Goal: Information Seeking & Learning: Learn about a topic

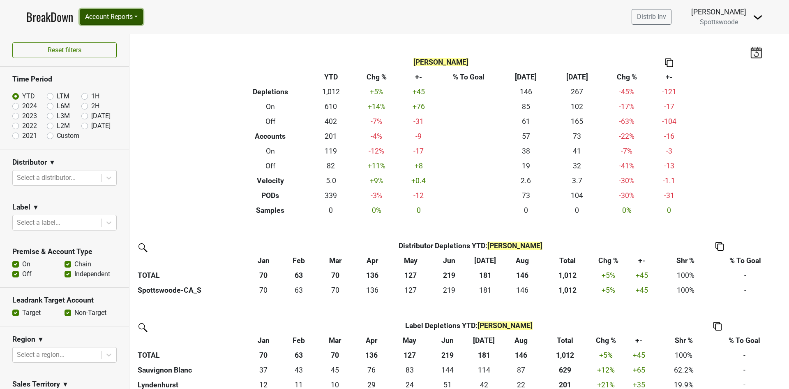
click at [134, 19] on button "Account Reports" at bounding box center [111, 17] width 63 height 16
click at [129, 34] on link "SuperRanker" at bounding box center [116, 35] width 73 height 13
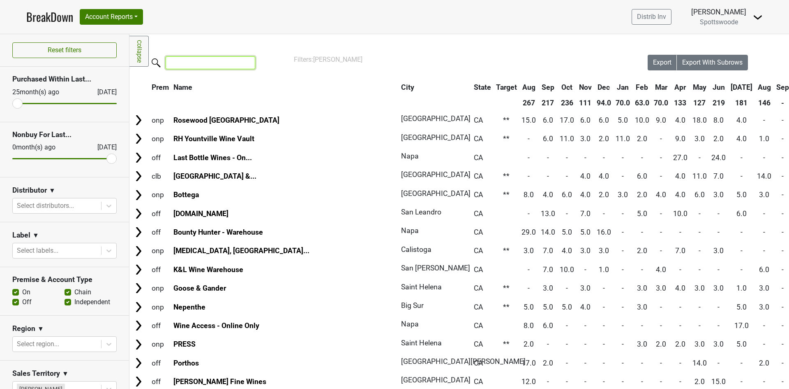
click at [199, 66] on input "search" at bounding box center [211, 62] width 90 height 13
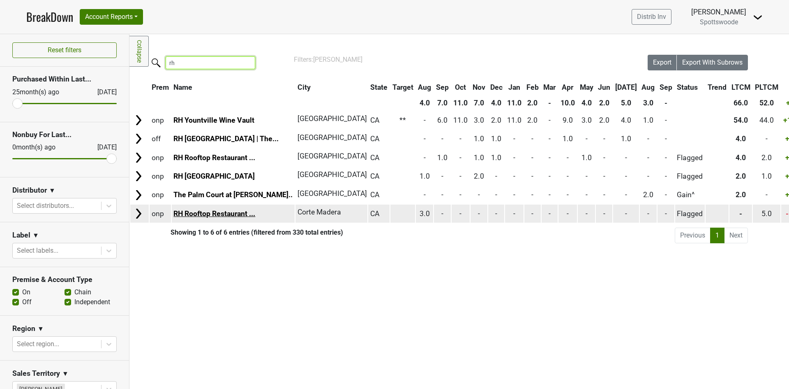
type input "rh"
click at [216, 209] on link "RH Rooftop Restaurant ..." at bounding box center [214, 213] width 82 height 8
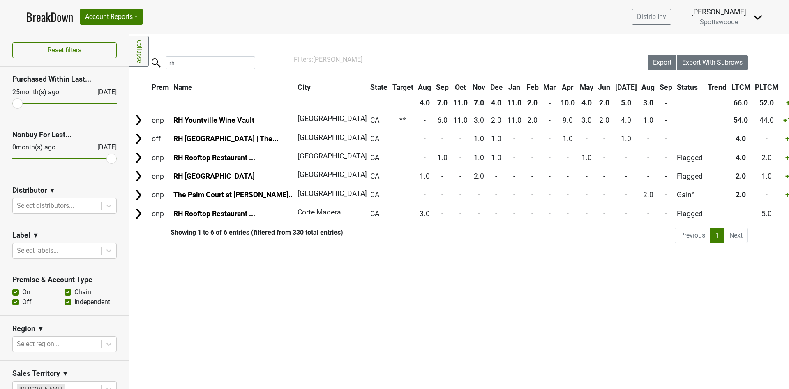
click at [734, 18] on span "Spottswoode" at bounding box center [719, 22] width 38 height 8
click at [758, 17] on img at bounding box center [758, 17] width 10 height 10
click at [723, 46] on link "Open Leadrank" at bounding box center [730, 46] width 65 height 13
click at [726, 18] on span "Spottswoode" at bounding box center [719, 22] width 38 height 8
click at [759, 19] on img at bounding box center [758, 17] width 10 height 10
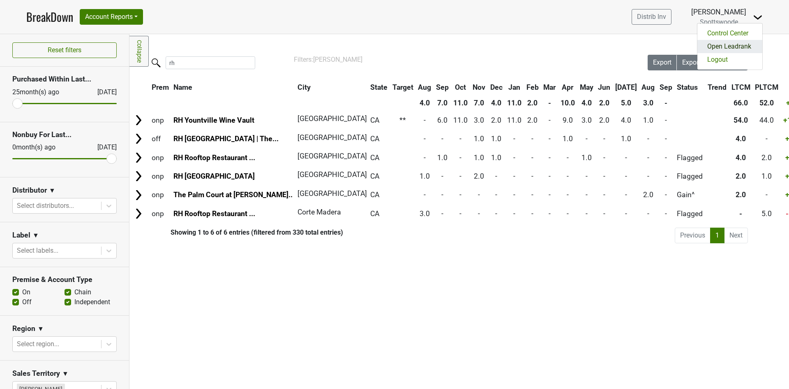
click at [736, 42] on link "Open Leadrank" at bounding box center [730, 46] width 65 height 13
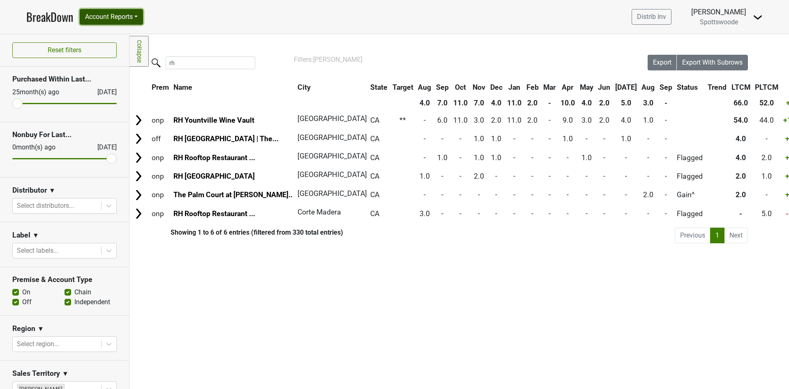
click at [128, 23] on button "Account Reports" at bounding box center [111, 17] width 63 height 16
click at [122, 32] on link "SuperRanker" at bounding box center [116, 35] width 73 height 13
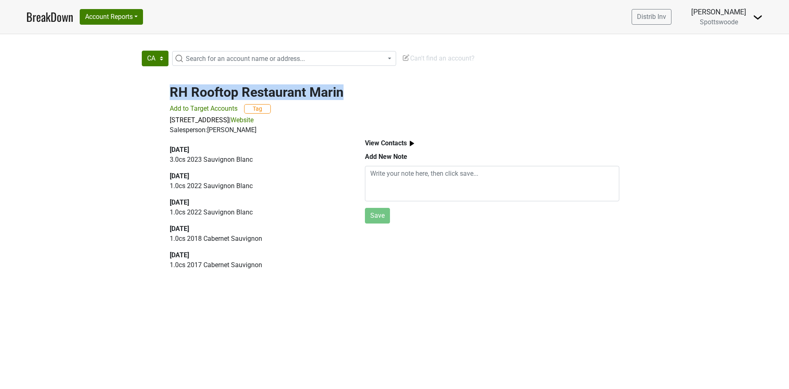
drag, startPoint x: 171, startPoint y: 92, endPoint x: 343, endPoint y: 82, distance: 172.5
click at [343, 82] on div "RH Rooftop Restaurant Marin Add to Target Accounts Tag 1750 Redwood Hwy, Corte …" at bounding box center [394, 104] width 469 height 60
copy h2 "RH Rooftop Restaurant Marin"
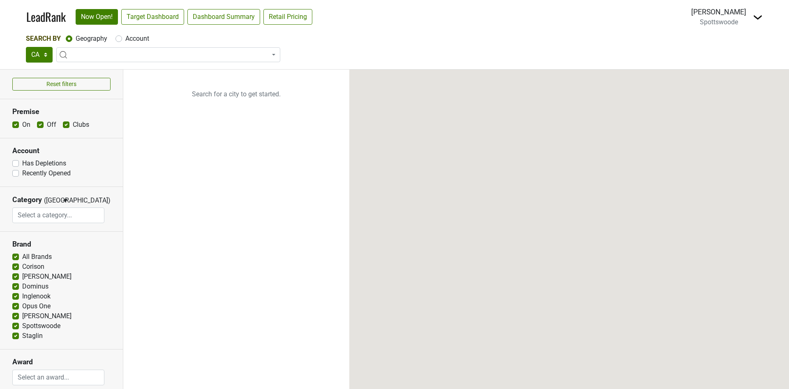
select select "CA"
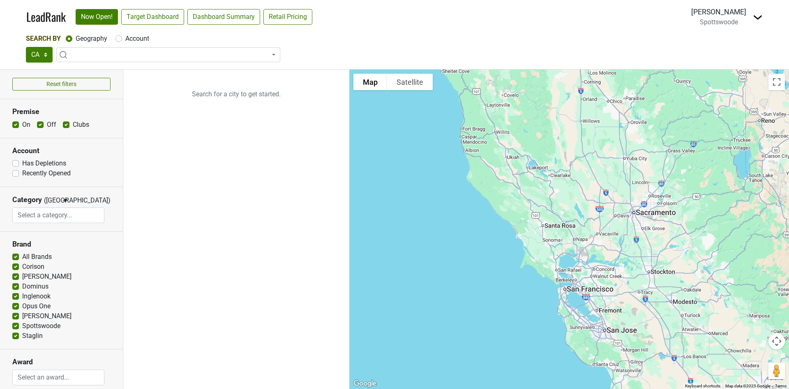
click at [99, 54] on span at bounding box center [168, 54] width 224 height 15
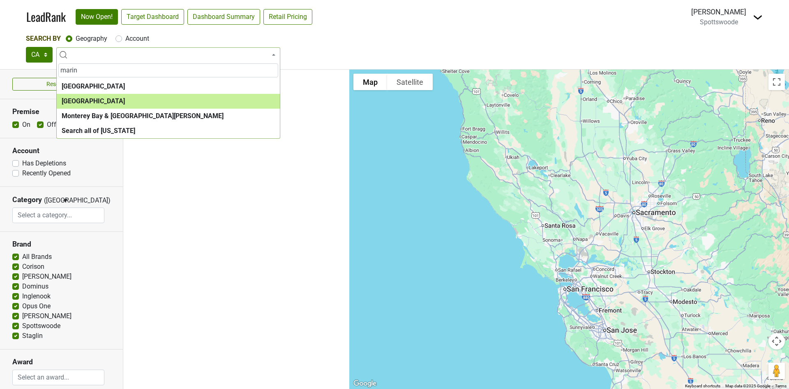
type input "marin"
select select "1065"
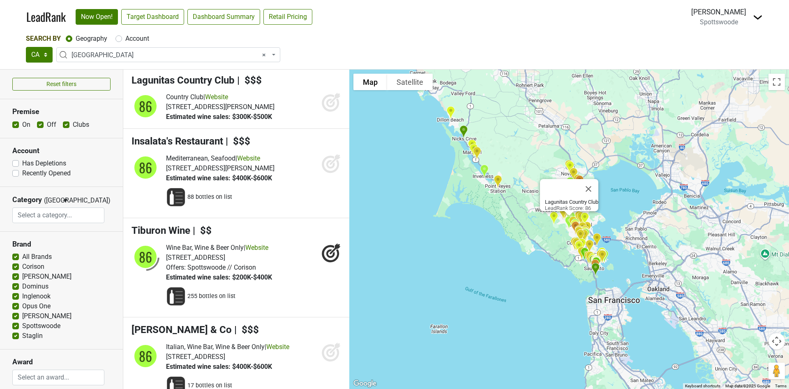
scroll to position [2179, 0]
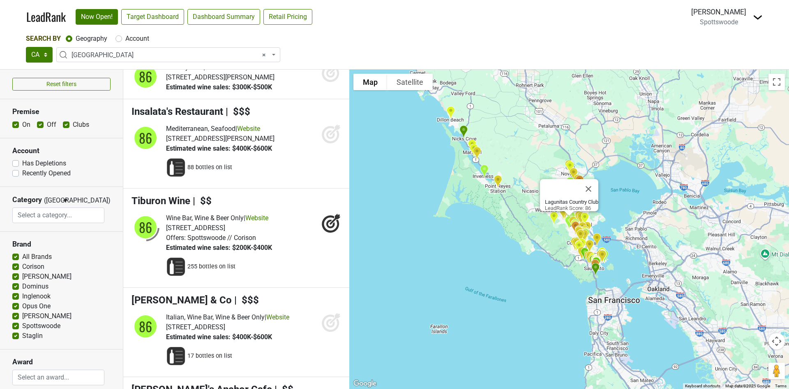
click at [130, 57] on span "× Marin County" at bounding box center [171, 55] width 199 height 10
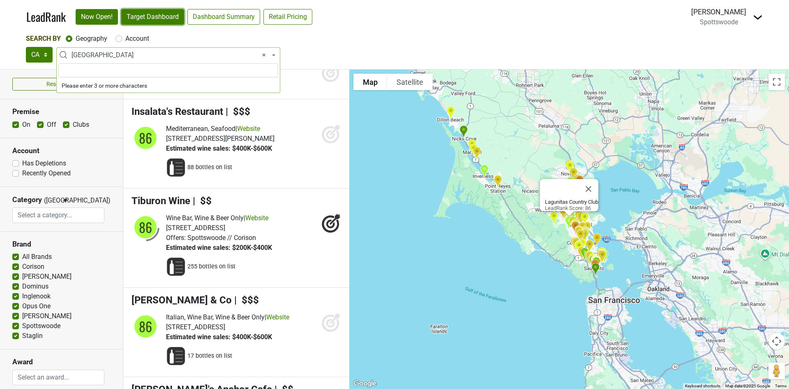
click at [155, 19] on link "Target Dashboard" at bounding box center [152, 17] width 63 height 16
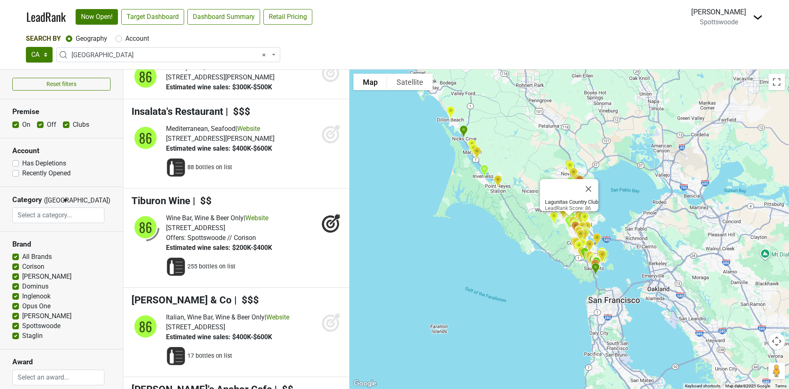
click at [118, 56] on span "× Marin County" at bounding box center [171, 55] width 199 height 10
click at [125, 40] on label "Account" at bounding box center [137, 39] width 24 height 10
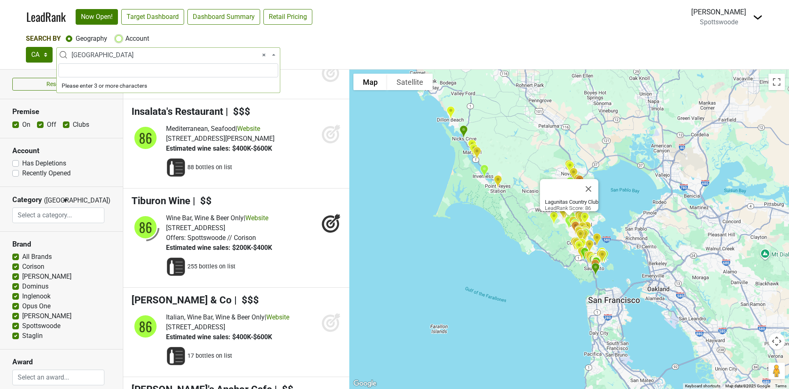
click at [120, 40] on input "Account" at bounding box center [119, 38] width 7 height 8
radio input "true"
select select
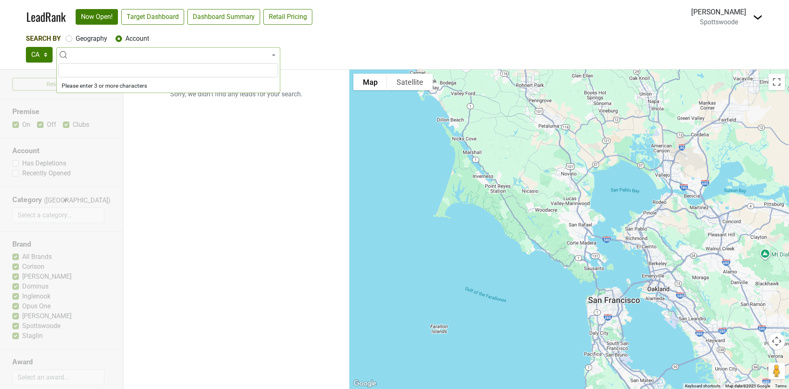
scroll to position [0, 0]
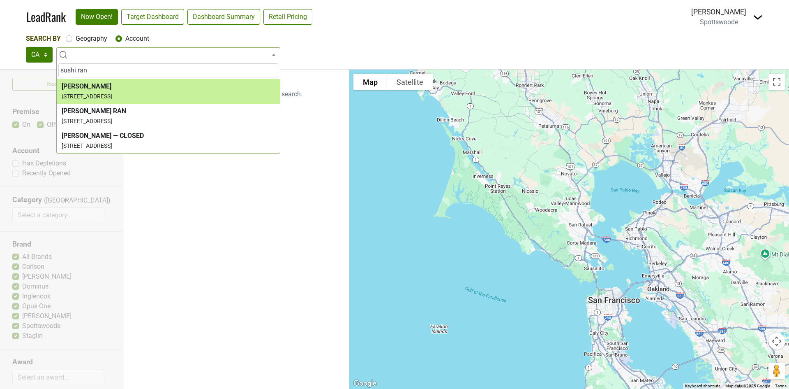
type input "sushi ran"
select select "69983"
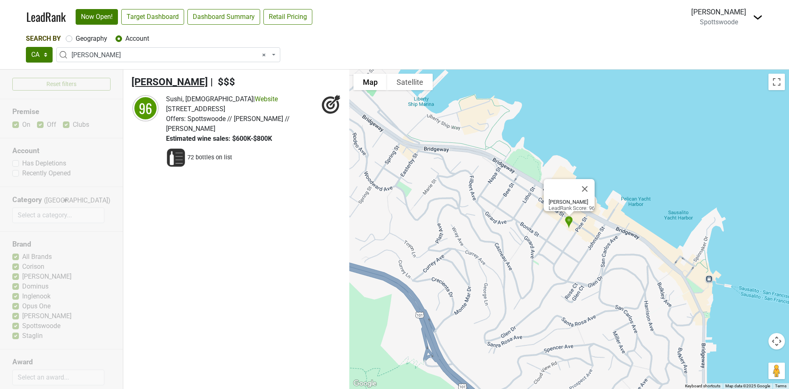
click at [169, 81] on span "[PERSON_NAME]" at bounding box center [170, 82] width 76 height 12
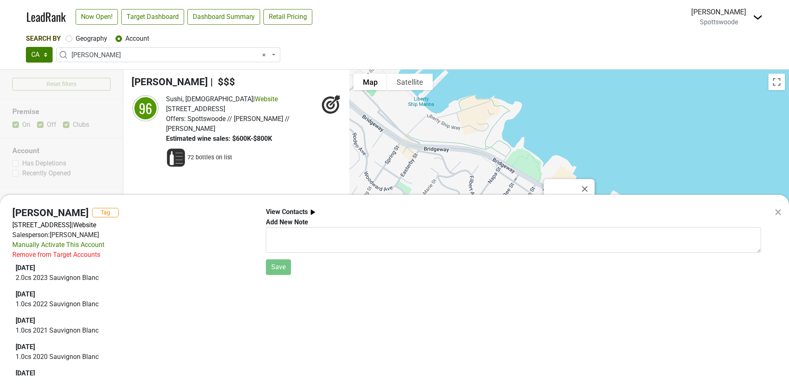
click at [90, 20] on div "× Sushi Ran Tag 107 Caledonia St, Sausalito, CA 94965 | Website Salesperson: Sa…" at bounding box center [394, 194] width 789 height 389
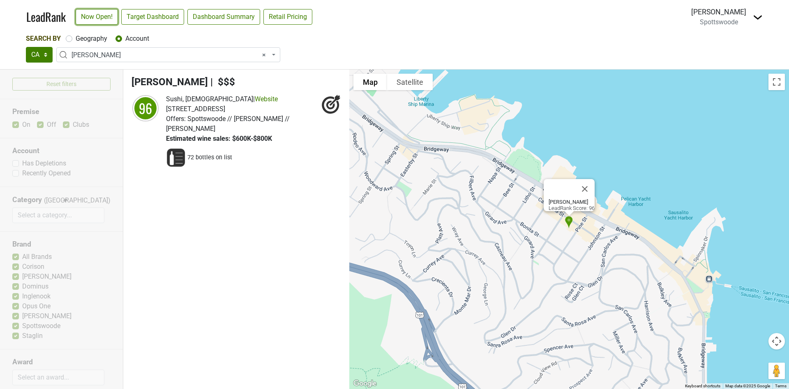
click at [92, 16] on link "Now Open!" at bounding box center [97, 17] width 42 height 16
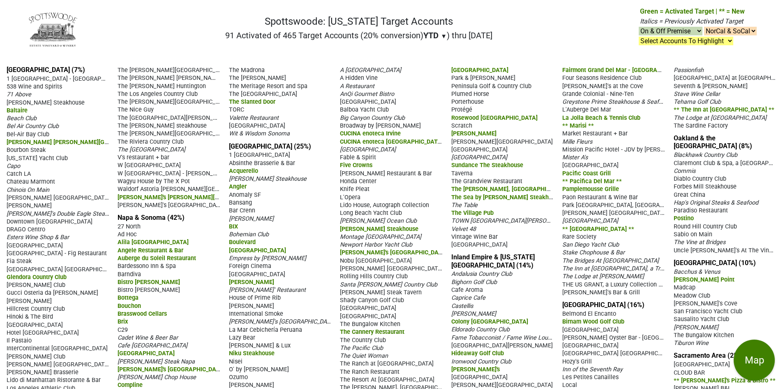
click at [430, 37] on span "YTD" at bounding box center [430, 35] width 15 height 10
click at [438, 69] on div "LTM" at bounding box center [438, 70] width 31 height 18
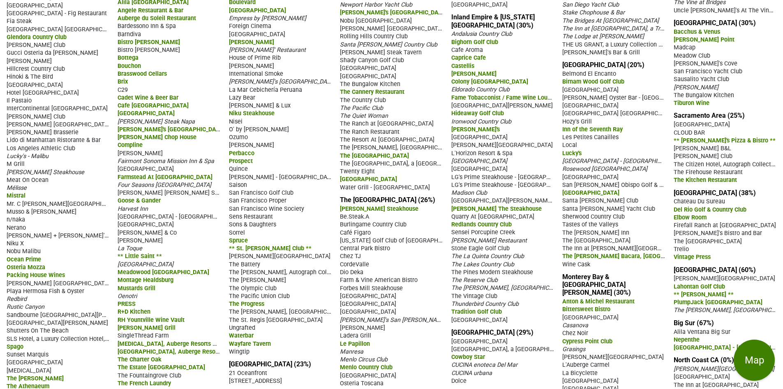
scroll to position [244, 0]
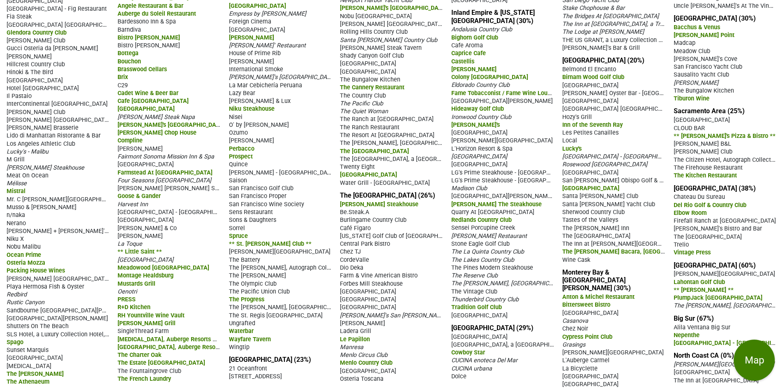
drag, startPoint x: 339, startPoint y: 211, endPoint x: 440, endPoint y: 378, distance: 195.2
click at [440, 378] on div "[GEOGRAPHIC_DATA] (15%) 1 [GEOGRAPHIC_DATA] 538 Wine and Spirits 71 Above [PERS…" at bounding box center [391, 104] width 783 height 579
copy section "Loremipsu'd Sitametcon Ad.Elits.D Eiusmodtem Incidid Utla Etdo Magnaa Enimadmin…"
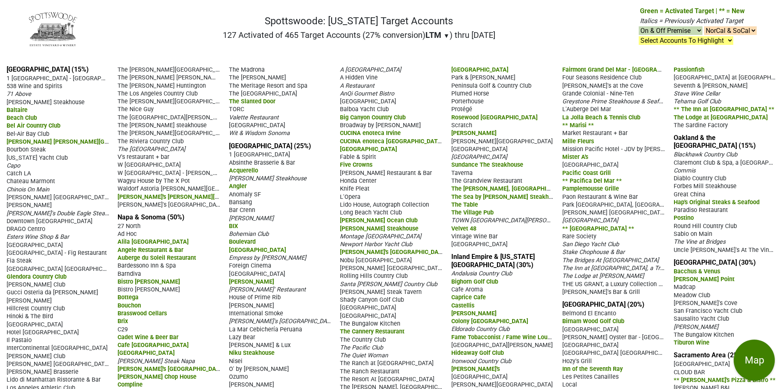
scroll to position [0, 0]
drag, startPoint x: 446, startPoint y: 70, endPoint x: 512, endPoint y: 232, distance: 174.3
click at [512, 232] on div "Los Angeles (15%) 1 Hotel West Hollywood - Madeo 538 Wine and Spirits 71 Above …" at bounding box center [391, 348] width 783 height 579
click at [510, 248] on div "West Park Bistro" at bounding box center [502, 244] width 103 height 8
drag, startPoint x: 496, startPoint y: 250, endPoint x: 453, endPoint y: 71, distance: 184.8
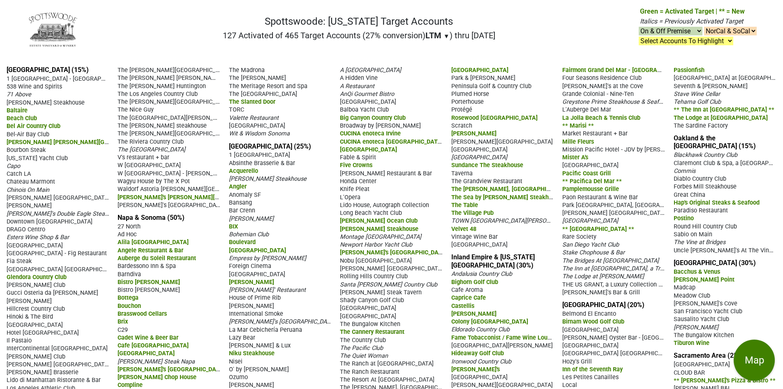
click at [453, 71] on section "The Peninsula & South Bay (26%) Alexander's Steakhouse Be.Steak.A Burlingame Co…" at bounding box center [447, 349] width 214 height 566
copy section "Osteria Toscana Palo Alto Hills Golf & Country Club Park & Howard Bistro Penins…"
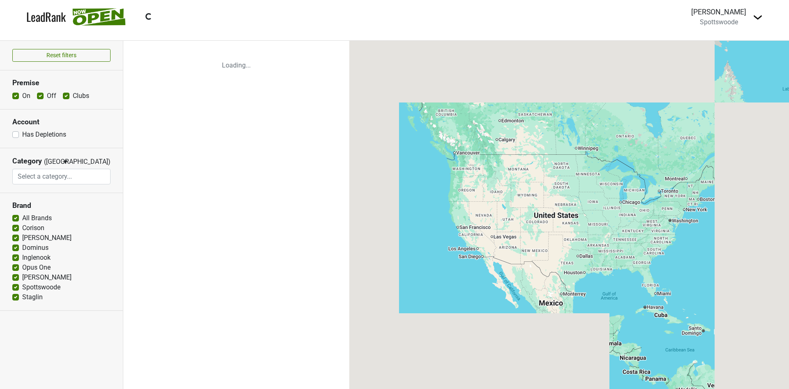
select select
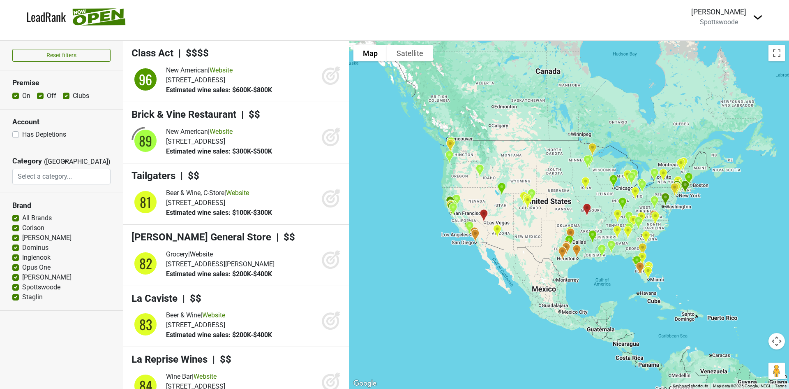
click at [83, 173] on input "search" at bounding box center [61, 177] width 97 height 16
click at [80, 53] on button "Reset filters" at bounding box center [61, 55] width 98 height 13
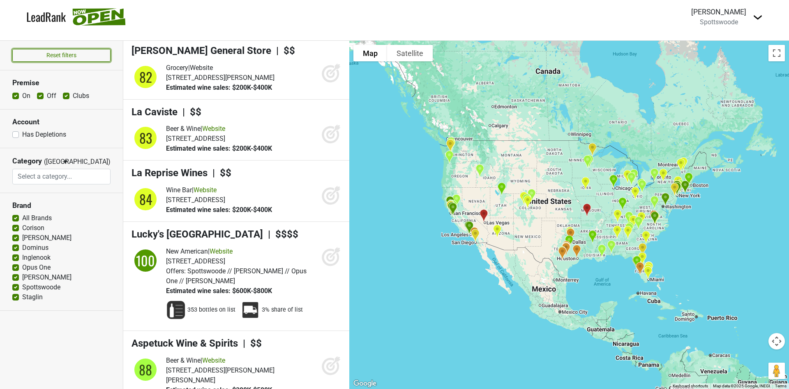
scroll to position [247, 0]
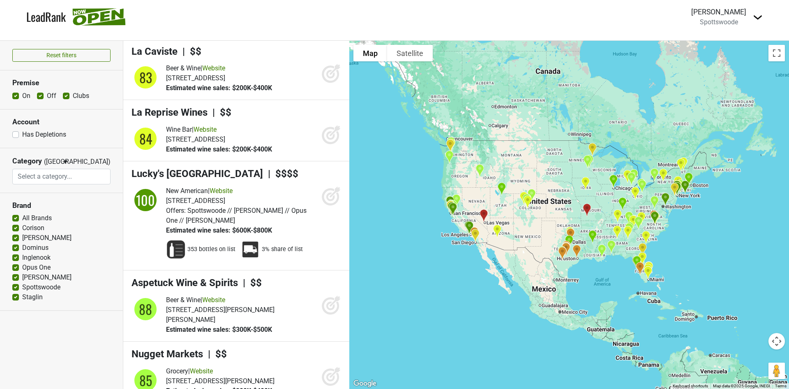
click at [52, 177] on input "search" at bounding box center [61, 177] width 97 height 16
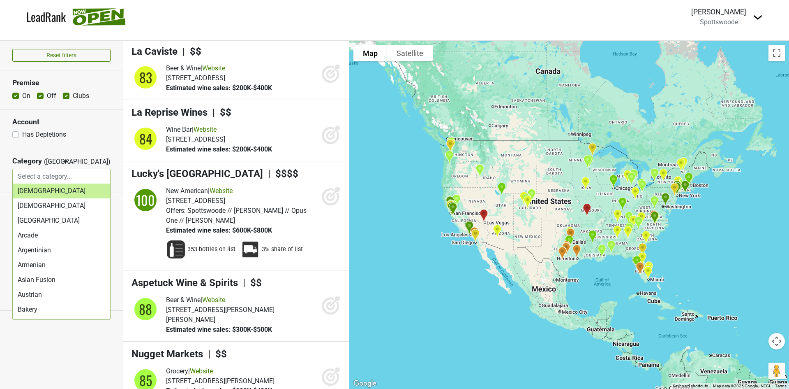
click at [52, 177] on input "search" at bounding box center [61, 177] width 97 height 16
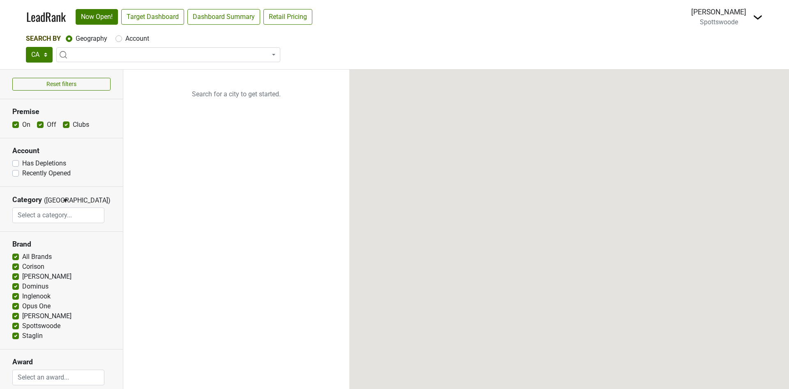
select select "CA"
select select
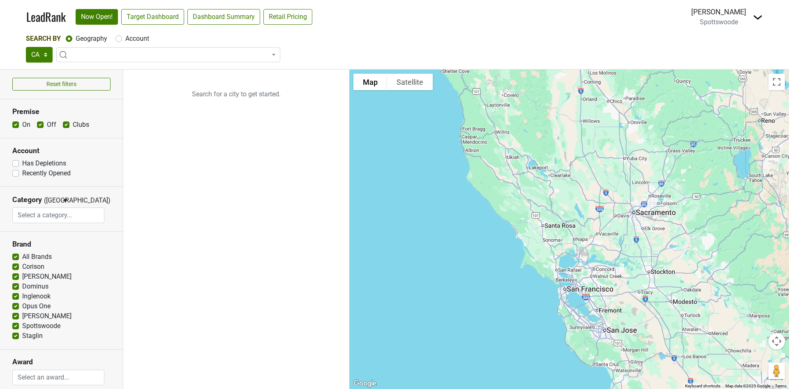
click at [111, 54] on span at bounding box center [168, 54] width 224 height 15
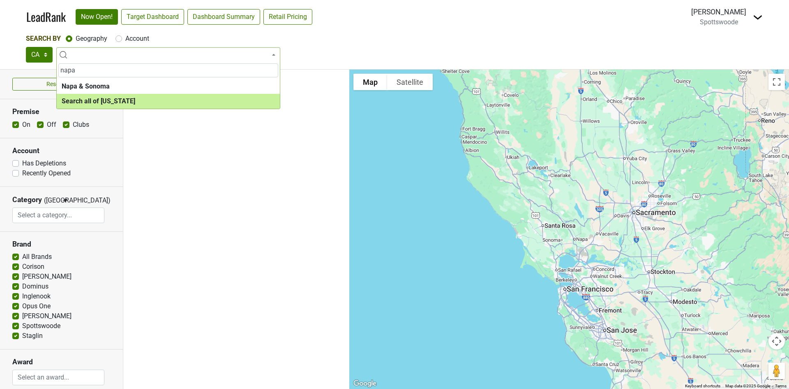
type input "napa"
select select "ALL_CA"
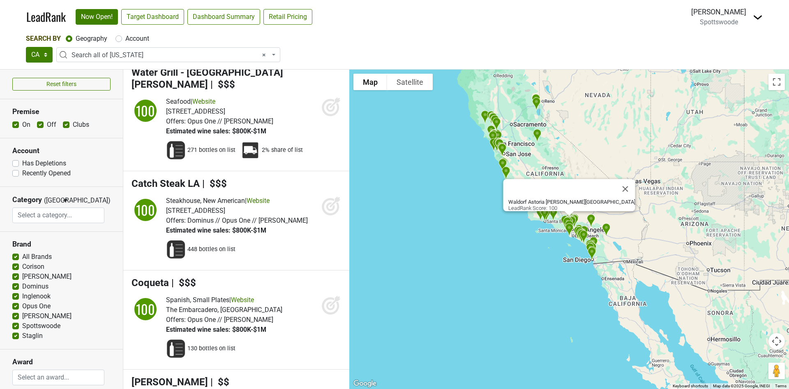
scroll to position [822, 0]
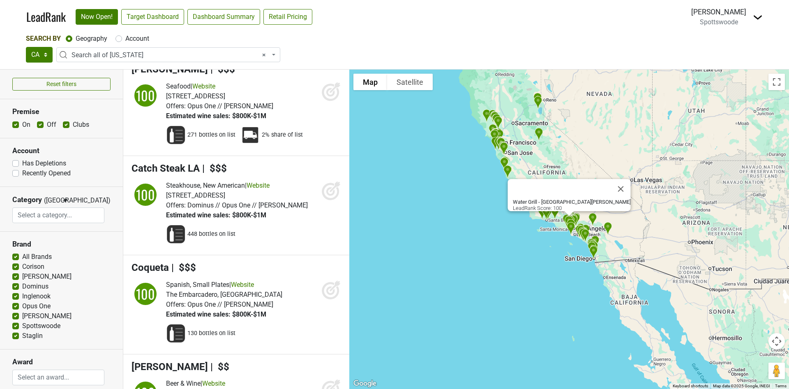
click at [757, 18] on img at bounding box center [758, 17] width 10 height 10
click at [725, 30] on link "Control Center" at bounding box center [728, 33] width 69 height 13
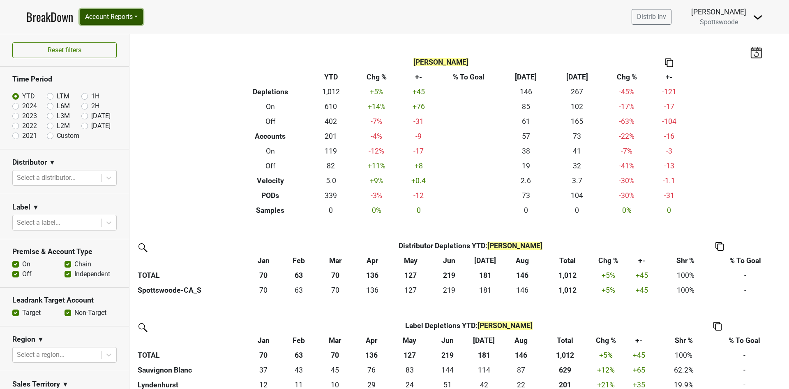
click at [119, 18] on button "Account Reports" at bounding box center [111, 17] width 63 height 16
click at [114, 36] on link "SuperRanker" at bounding box center [116, 35] width 73 height 13
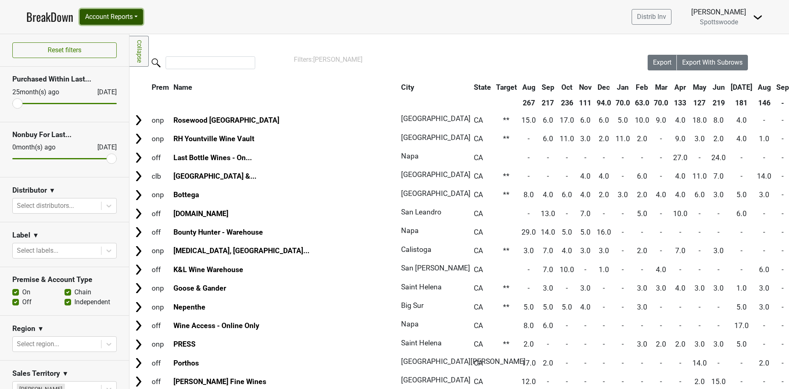
click at [137, 19] on button "Account Reports" at bounding box center [111, 17] width 63 height 16
click at [136, 19] on button "Account Reports" at bounding box center [111, 17] width 63 height 16
click at [141, 51] on link "Collapse" at bounding box center [139, 51] width 19 height 31
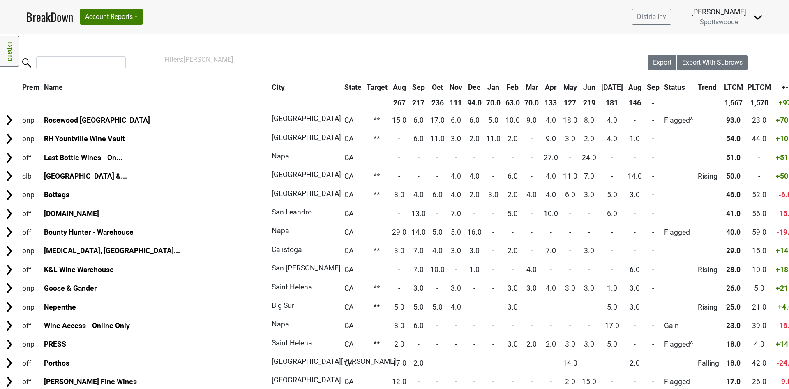
click at [9, 52] on link "Expand" at bounding box center [9, 51] width 19 height 31
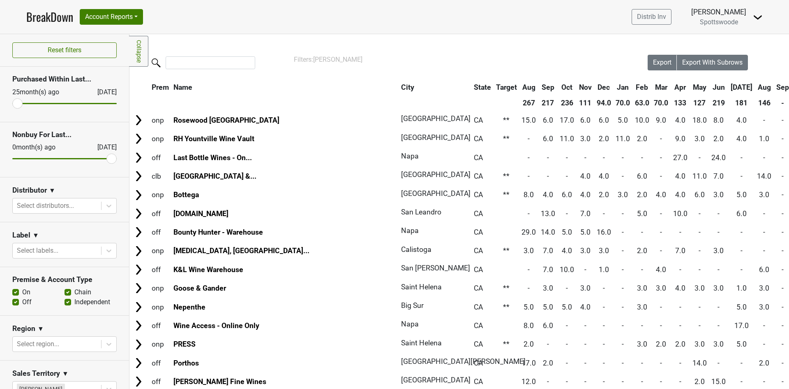
click at [755, 17] on img at bounding box center [758, 17] width 10 height 10
click at [732, 43] on link "Open Leadrank" at bounding box center [730, 46] width 65 height 13
click at [132, 21] on button "Account Reports" at bounding box center [111, 17] width 63 height 16
click at [96, 36] on link "SuperRanker" at bounding box center [116, 35] width 73 height 13
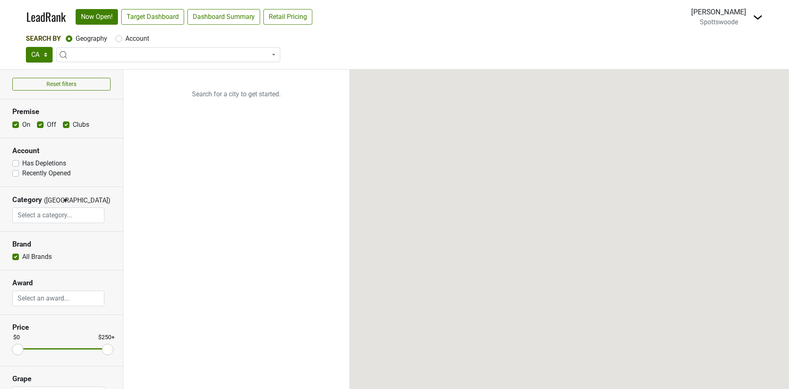
select select
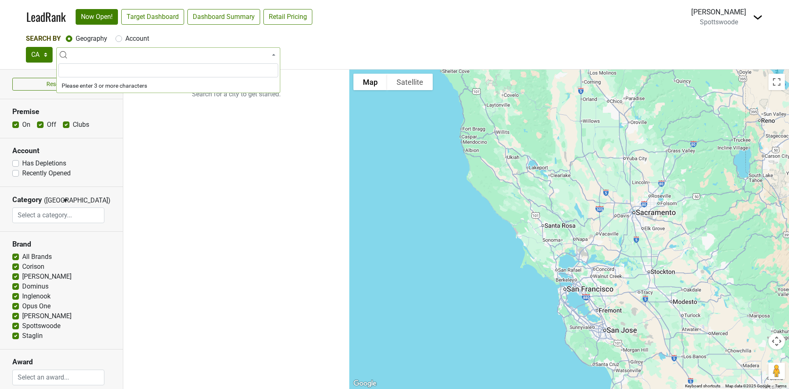
click at [136, 57] on span at bounding box center [168, 54] width 224 height 15
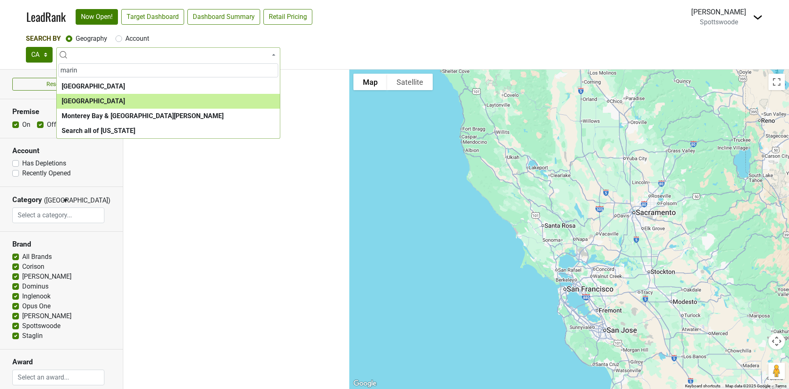
type input "marin"
select select "1065"
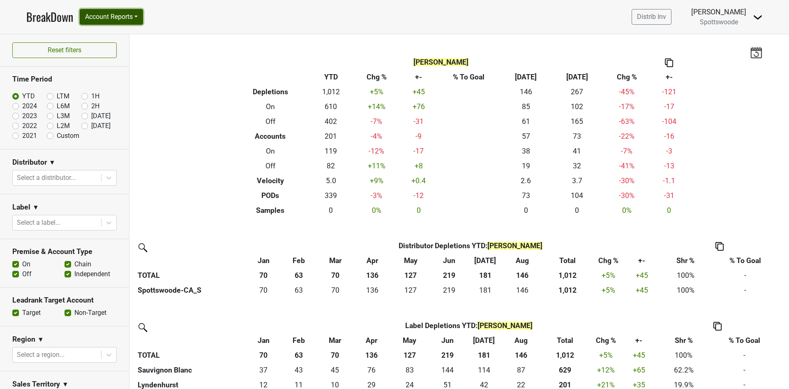
click at [123, 21] on button "Account Reports" at bounding box center [111, 17] width 63 height 16
click at [90, 37] on link "SuperRanker" at bounding box center [116, 35] width 73 height 13
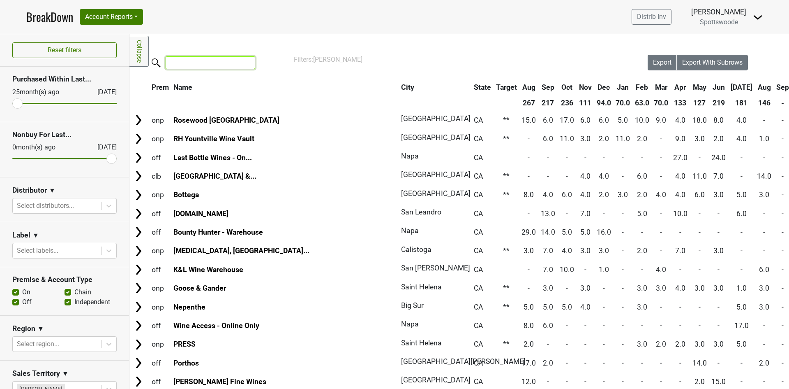
click at [189, 60] on input "search" at bounding box center [211, 62] width 90 height 13
click at [738, 15] on div "[PERSON_NAME]" at bounding box center [718, 12] width 55 height 11
click at [759, 17] on img at bounding box center [758, 17] width 10 height 10
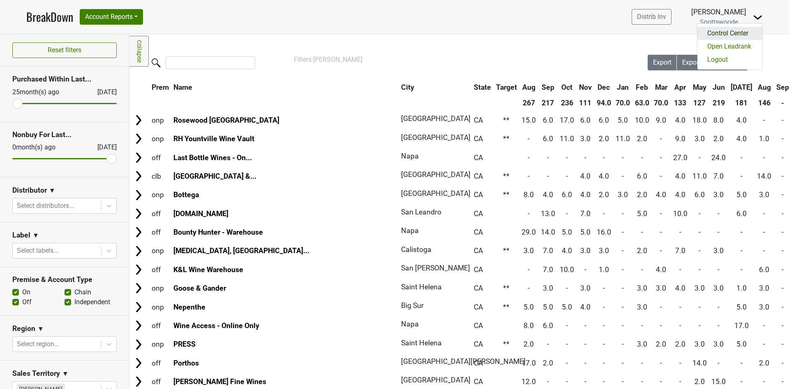
click at [732, 31] on link "Control Center" at bounding box center [730, 33] width 65 height 13
click at [754, 19] on img at bounding box center [758, 17] width 10 height 10
click at [735, 49] on link "Open Leadrank" at bounding box center [730, 46] width 65 height 13
click at [755, 16] on img at bounding box center [758, 17] width 10 height 10
click at [738, 42] on link "Open Leadrank" at bounding box center [730, 46] width 65 height 13
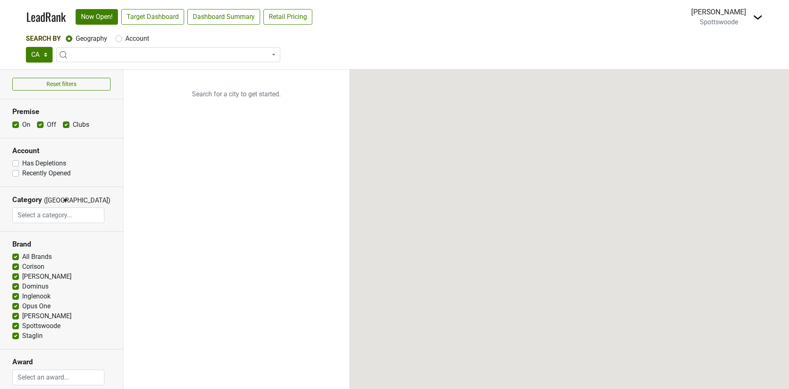
select select
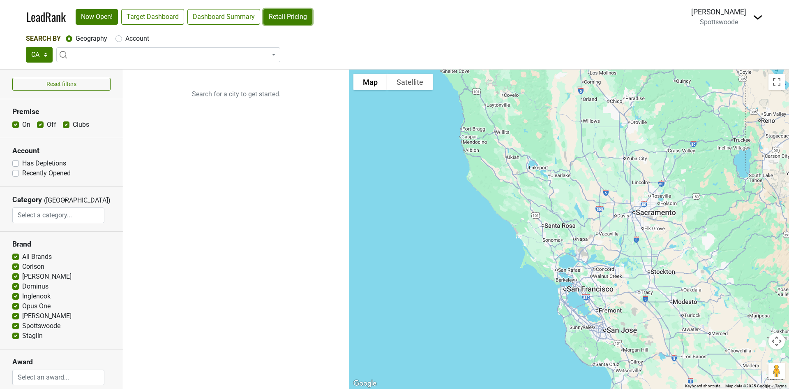
click at [288, 21] on link "Retail Pricing" at bounding box center [288, 17] width 49 height 16
click at [203, 23] on link "Dashboard Summary" at bounding box center [223, 17] width 73 height 16
click at [164, 21] on link "Target Dashboard" at bounding box center [152, 17] width 63 height 16
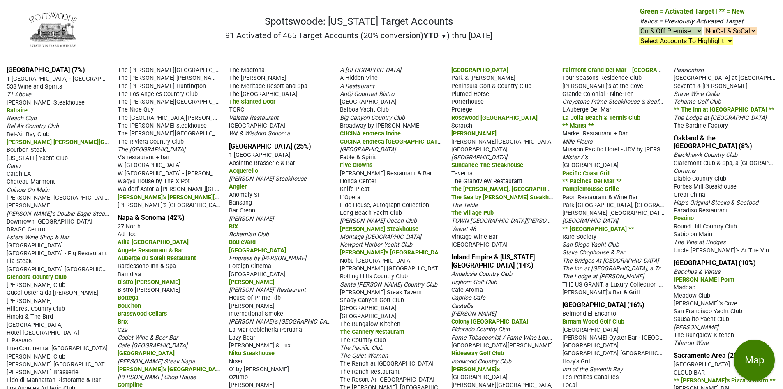
click at [426, 35] on span "YTD" at bounding box center [430, 35] width 15 height 10
click at [431, 69] on div "LTM" at bounding box center [438, 70] width 31 height 18
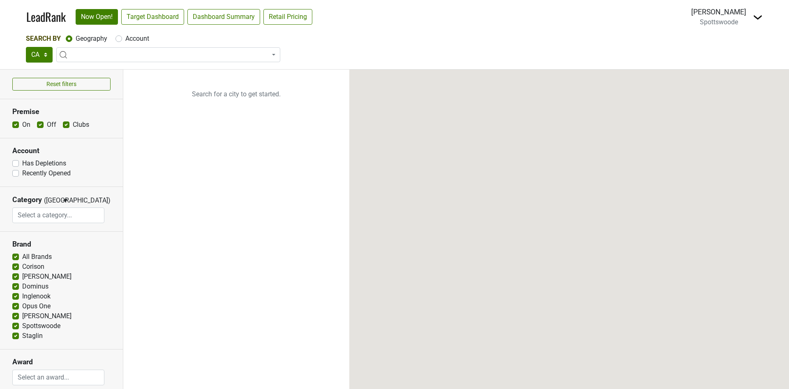
select select "CA"
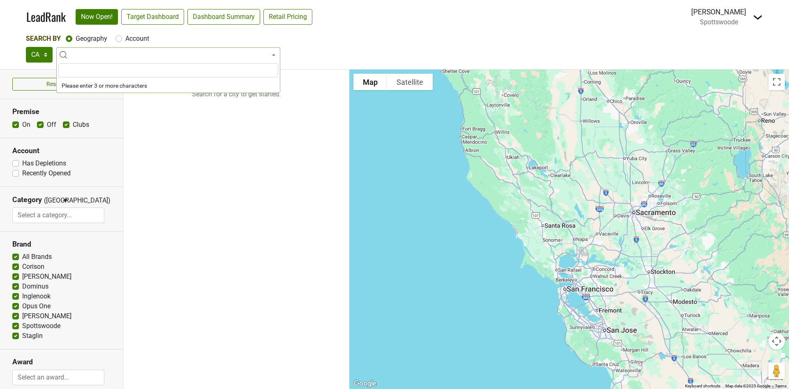
click at [75, 56] on span at bounding box center [168, 54] width 224 height 15
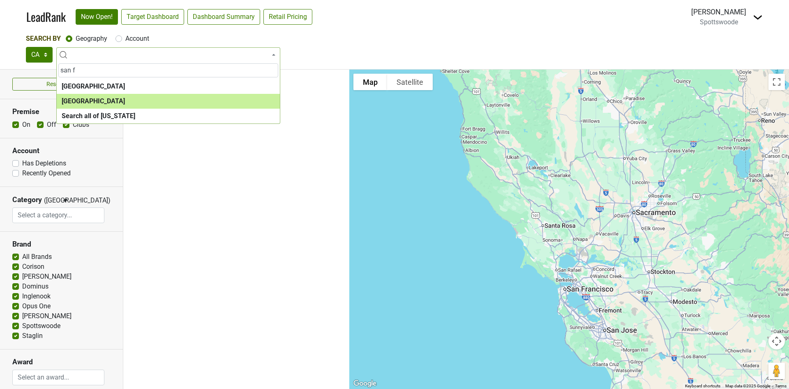
type input "san f"
select select "1259"
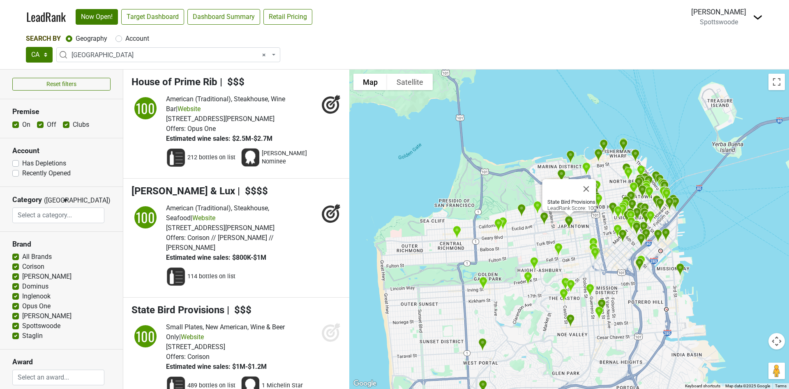
click at [22, 173] on label "Recently Opened" at bounding box center [46, 173] width 49 height 10
click at [16, 173] on input "Recently Opened" at bounding box center [15, 172] width 7 height 8
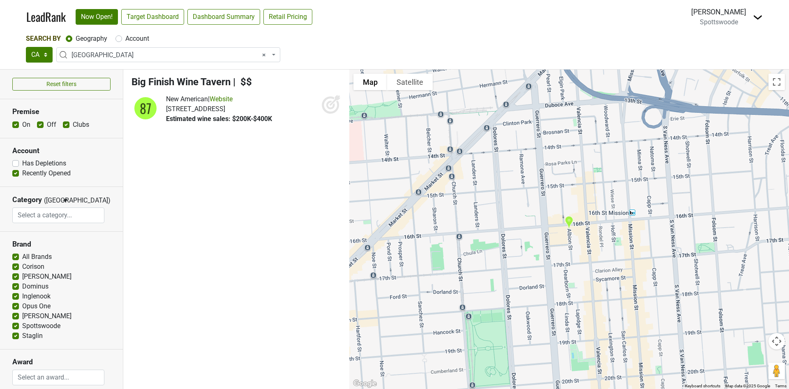
click at [22, 176] on label "Recently Opened" at bounding box center [46, 173] width 49 height 10
click at [16, 176] on input "Recently Opened" at bounding box center [15, 172] width 7 height 8
checkbox input "false"
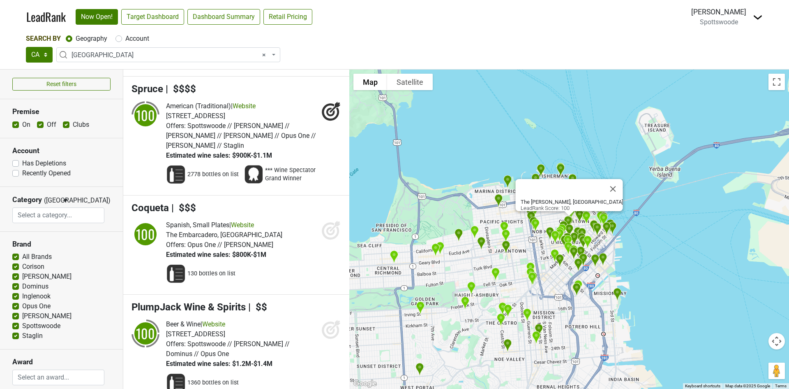
scroll to position [493, 0]
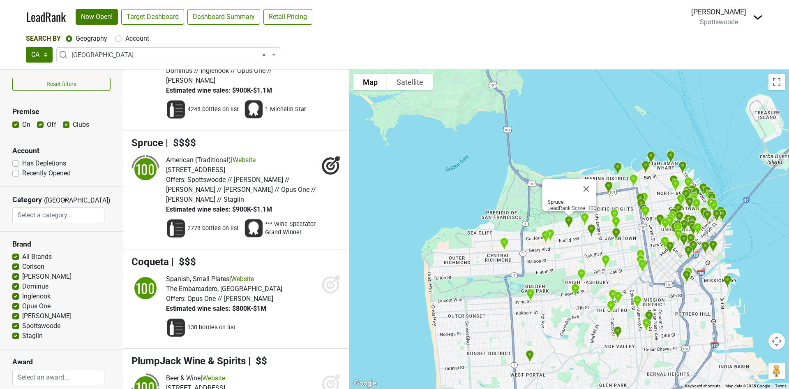
click at [291, 175] on div "Offers: Spottswoode // [PERSON_NAME] // [PERSON_NAME] // [PERSON_NAME] // Opus …" at bounding box center [241, 190] width 151 height 30
click at [326, 155] on icon at bounding box center [331, 165] width 20 height 20
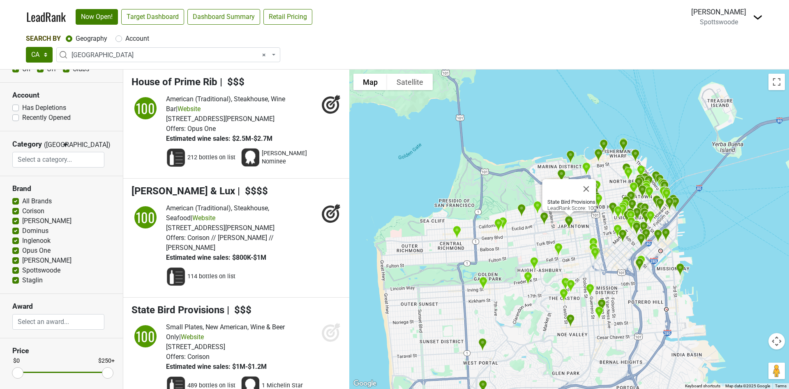
scroll to position [0, 0]
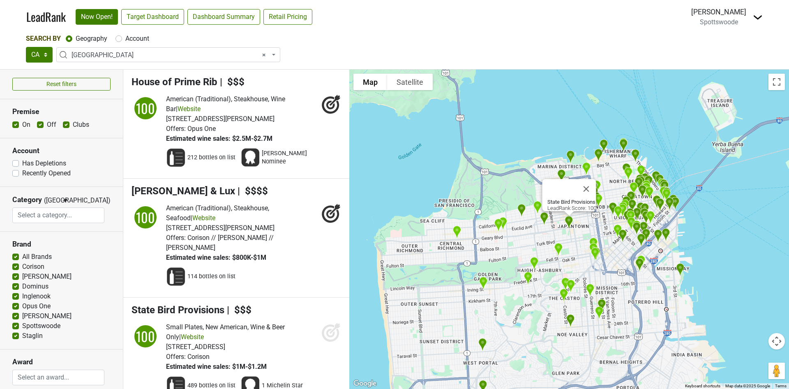
click at [62, 213] on input "search" at bounding box center [58, 215] width 91 height 16
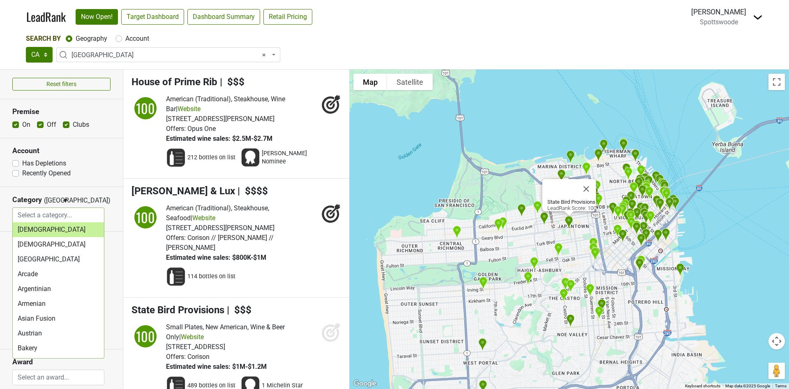
click at [62, 213] on input "search" at bounding box center [58, 215] width 91 height 16
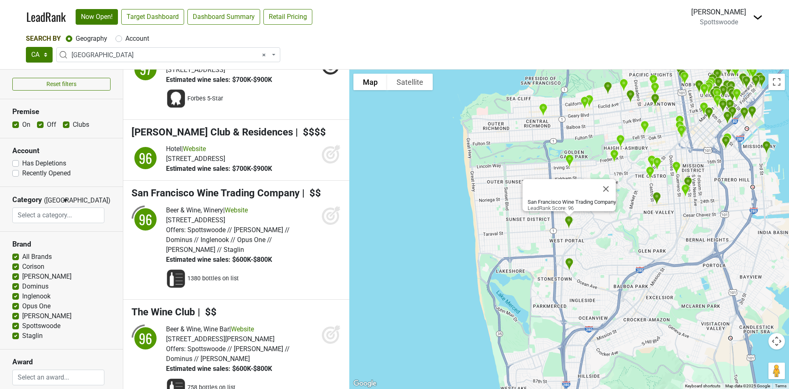
scroll to position [4563, 0]
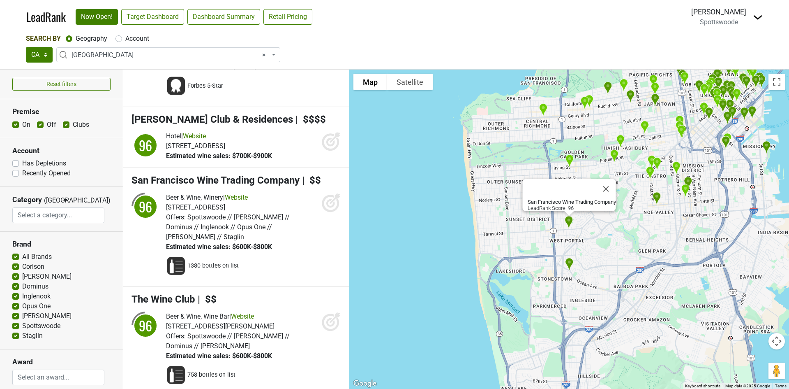
click at [73, 126] on label "Clubs" at bounding box center [81, 125] width 16 height 10
click at [64, 126] on input "Clubs" at bounding box center [66, 124] width 7 height 8
checkbox input "false"
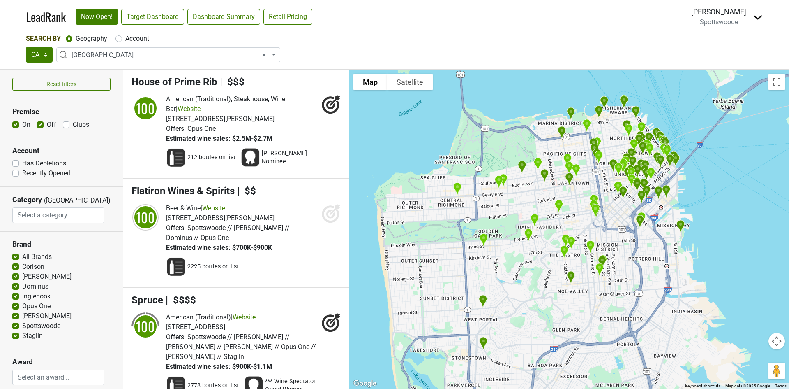
click at [47, 125] on label "Off" at bounding box center [51, 125] width 9 height 10
click at [41, 125] on input "Off" at bounding box center [40, 124] width 7 height 8
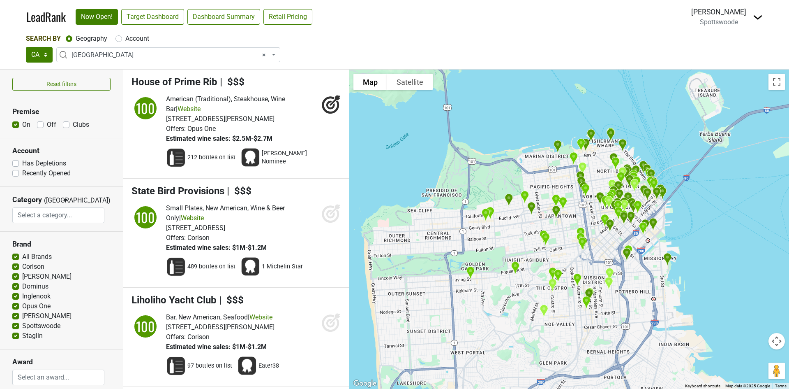
click at [47, 125] on label "Off" at bounding box center [51, 125] width 9 height 10
click at [41, 125] on input "Off" at bounding box center [40, 124] width 7 height 8
checkbox input "true"
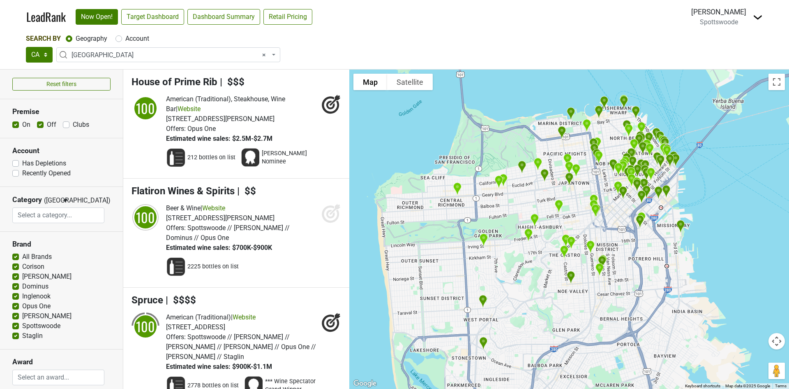
click at [22, 125] on label "On" at bounding box center [26, 125] width 8 height 10
click at [17, 125] on input "On" at bounding box center [15, 124] width 7 height 8
checkbox input "false"
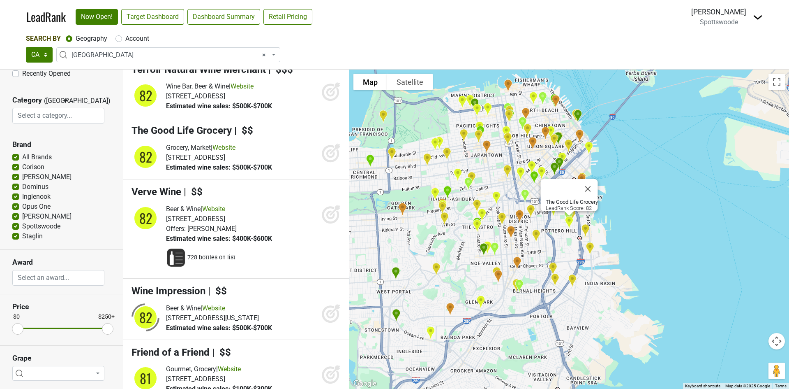
scroll to position [2508, 0]
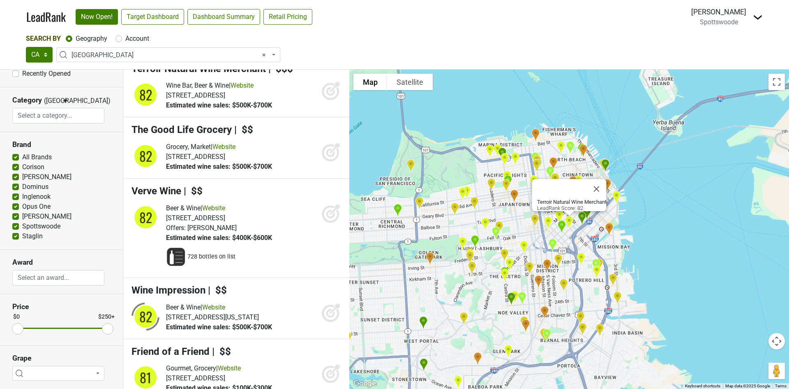
click at [124, 51] on span "× [GEOGRAPHIC_DATA]" at bounding box center [171, 55] width 199 height 10
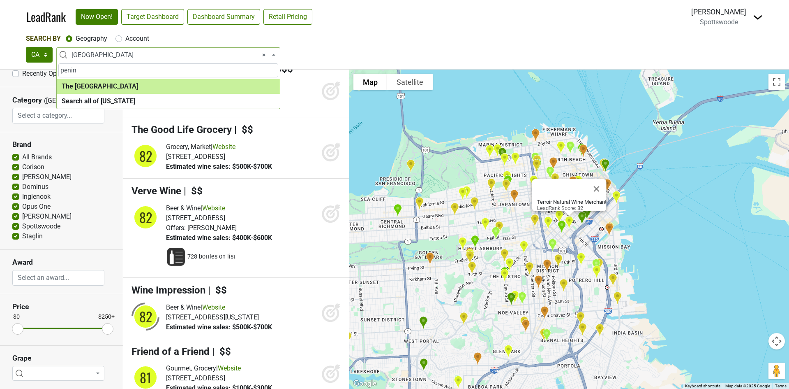
type input "penin"
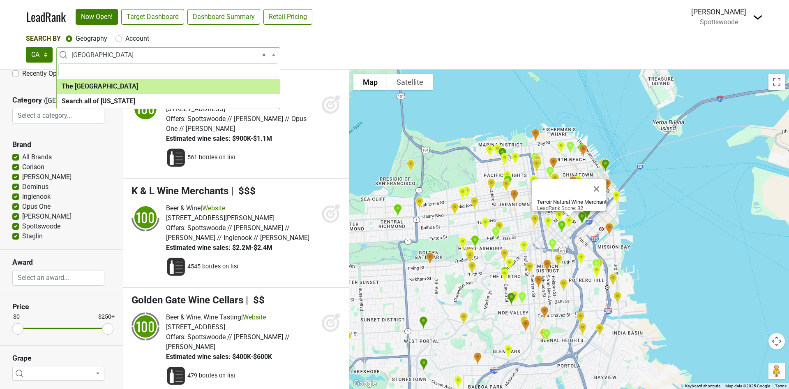
select select "1181"
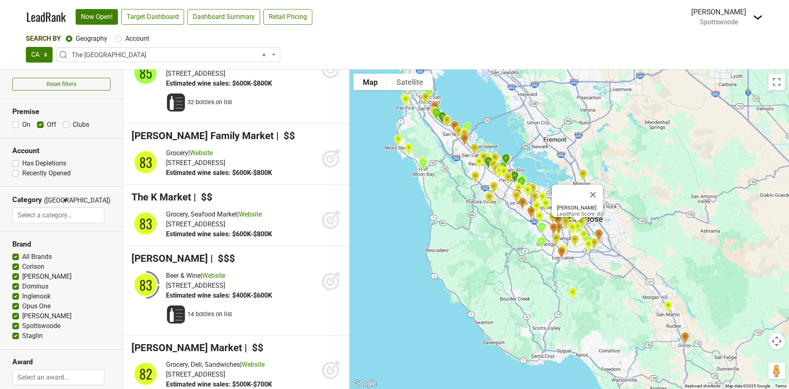
scroll to position [1562, 0]
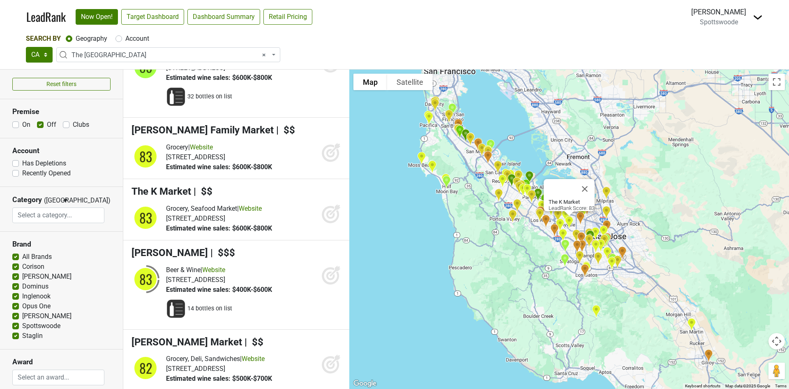
click at [73, 123] on label "Clubs" at bounding box center [81, 125] width 16 height 10
click at [65, 123] on input "Clubs" at bounding box center [66, 124] width 7 height 8
checkbox input "true"
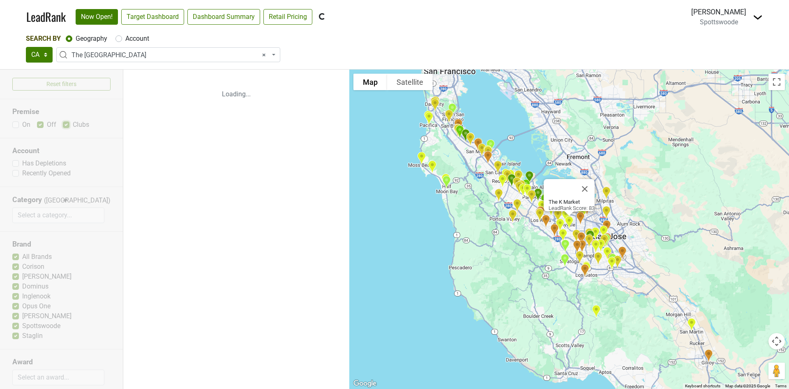
scroll to position [0, 0]
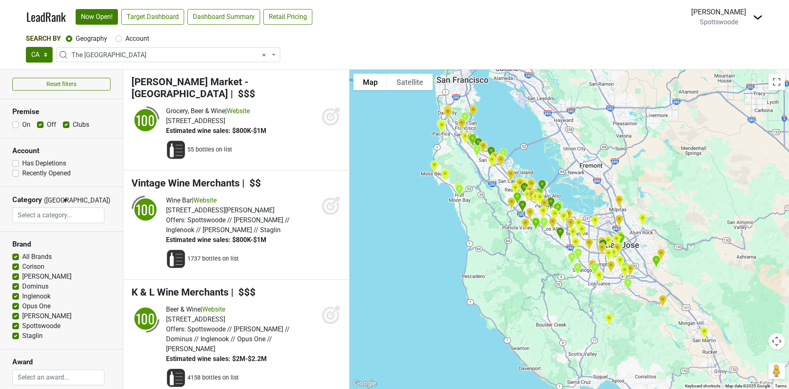
click at [47, 123] on label "Off" at bounding box center [51, 125] width 9 height 10
click at [40, 123] on input "Off" at bounding box center [40, 124] width 7 height 8
checkbox input "false"
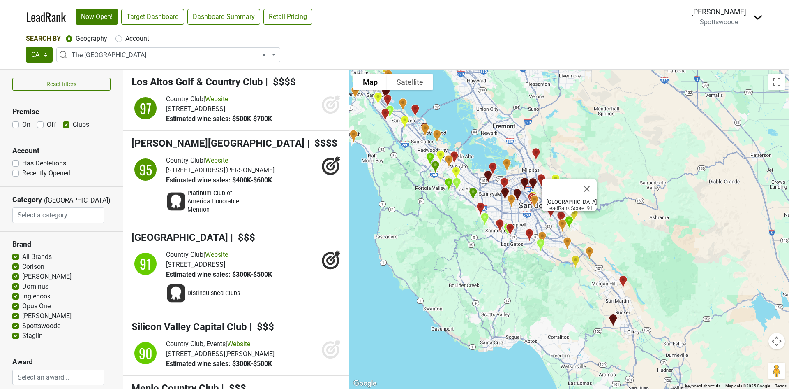
click at [73, 125] on label "Clubs" at bounding box center [81, 125] width 16 height 10
click at [65, 125] on input "Clubs" at bounding box center [66, 124] width 7 height 8
checkbox input "false"
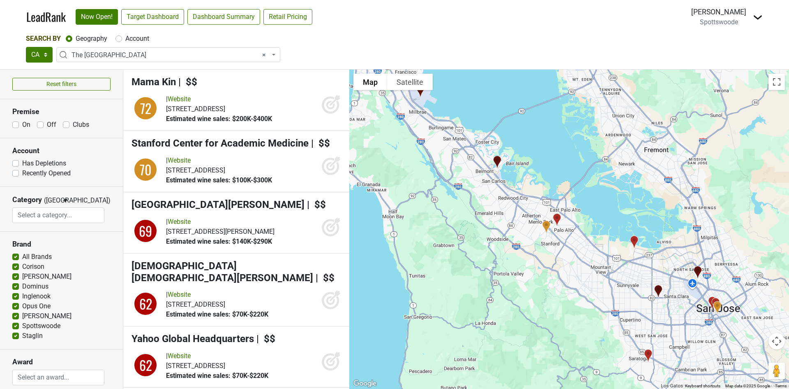
click at [22, 123] on label "On" at bounding box center [26, 125] width 8 height 10
click at [16, 123] on input "On" at bounding box center [15, 124] width 7 height 8
checkbox input "true"
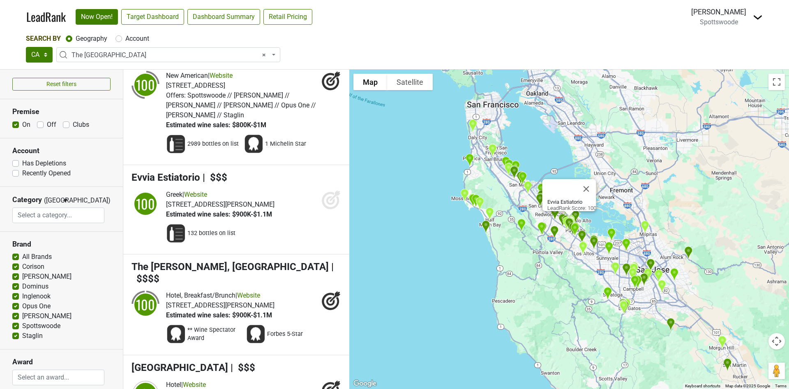
scroll to position [617, 0]
